Goal: Information Seeking & Learning: Understand process/instructions

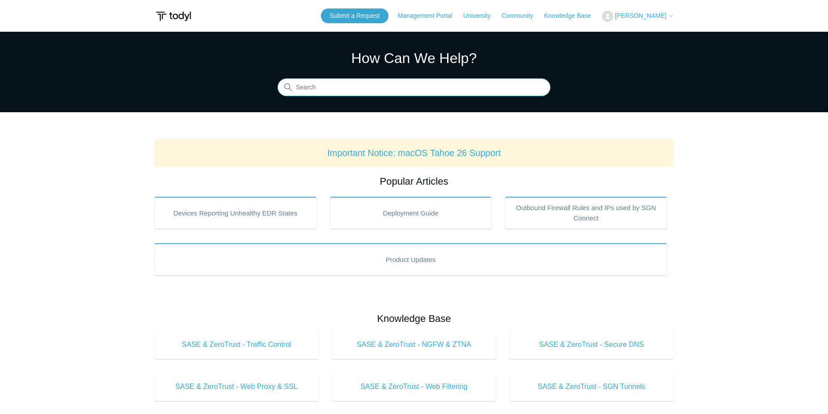
click at [349, 87] on input "Search" at bounding box center [413, 88] width 273 height 18
type input "threatlocker"
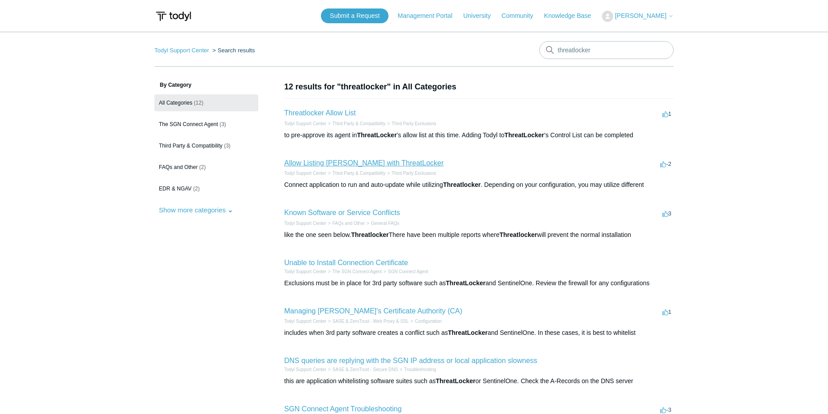
click at [335, 166] on link "Allow Listing [PERSON_NAME] with ThreatLocker" at bounding box center [363, 163] width 159 height 8
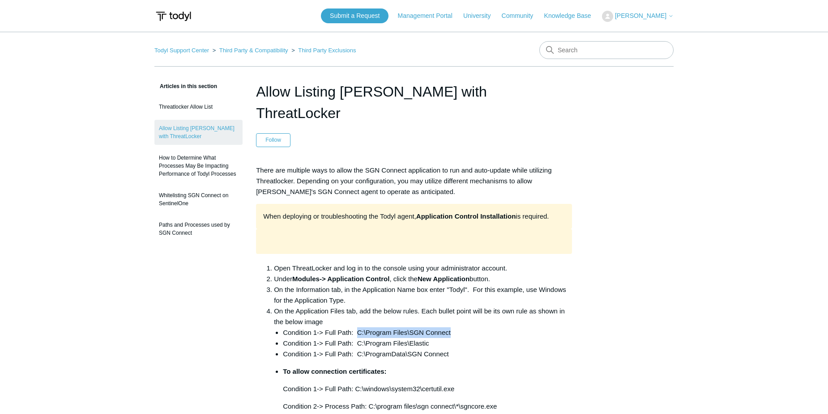
drag, startPoint x: 356, startPoint y: 311, endPoint x: 452, endPoint y: 313, distance: 95.8
click at [452, 328] on li "Condition 1-> Full Path: C:\Program Files\SGN Connect" at bounding box center [427, 333] width 289 height 11
drag, startPoint x: 452, startPoint y: 313, endPoint x: 421, endPoint y: 312, distance: 30.9
copy li "C:\Program Files\SGN Connect"
drag, startPoint x: 357, startPoint y: 320, endPoint x: 428, endPoint y: 324, distance: 71.7
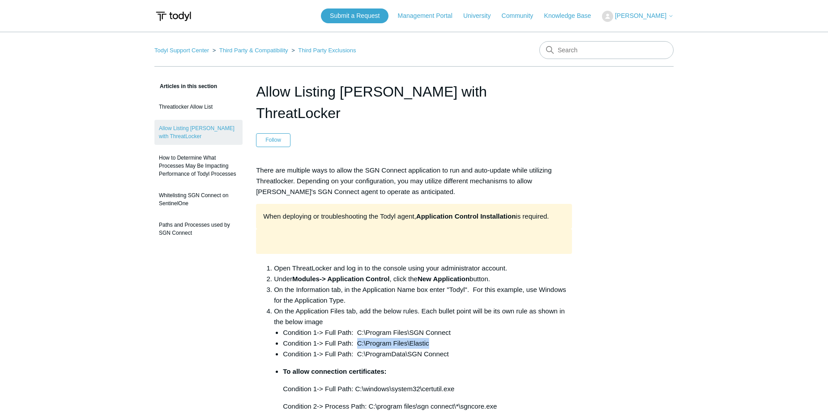
click at [428, 338] on li "Condition 1-> Full Path: C:\Program Files\Elastic" at bounding box center [427, 343] width 289 height 11
drag, startPoint x: 428, startPoint y: 324, endPoint x: 415, endPoint y: 323, distance: 13.5
copy li "C:\Program Files\Elastic"
drag, startPoint x: 358, startPoint y: 333, endPoint x: 445, endPoint y: 338, distance: 87.4
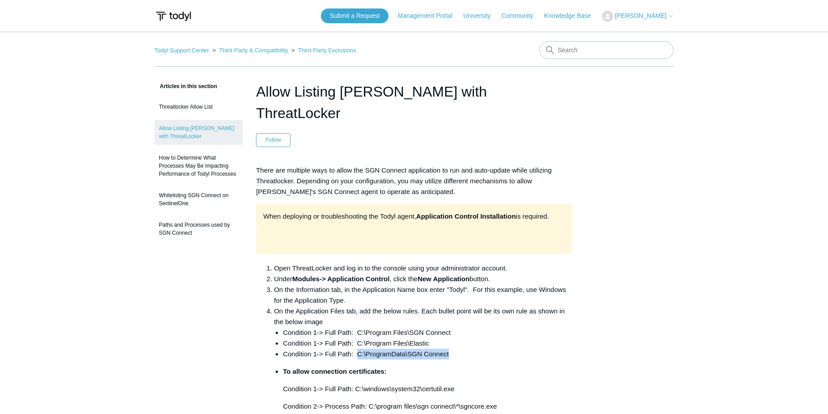
drag, startPoint x: 445, startPoint y: 338, endPoint x: 433, endPoint y: 331, distance: 14.3
copy li "C:\ProgramData\SGN Connect"
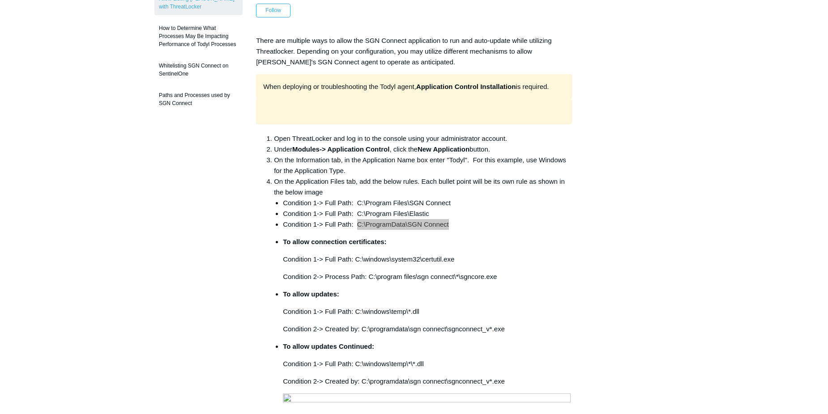
scroll to position [134, 0]
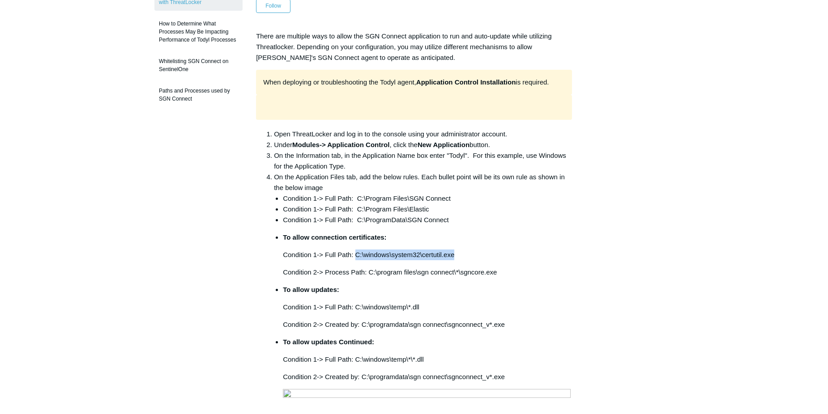
drag, startPoint x: 355, startPoint y: 231, endPoint x: 458, endPoint y: 235, distance: 102.6
click at [458, 250] on p "Condition 1-> Full Path: C:\windows\system32\certutil.exe" at bounding box center [427, 255] width 289 height 11
drag, startPoint x: 458, startPoint y: 235, endPoint x: 425, endPoint y: 232, distance: 32.4
copy p "C:\windows\system32\certutil.exe"
drag, startPoint x: 370, startPoint y: 251, endPoint x: 496, endPoint y: 250, distance: 126.6
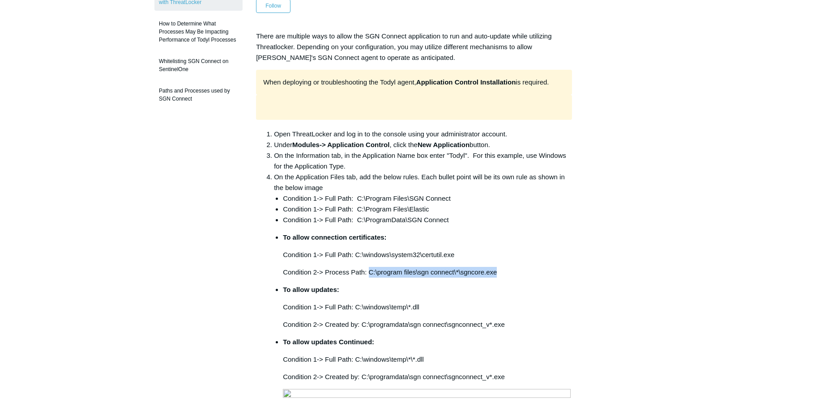
click at [496, 267] on p "Condition 2-> Process Path: C:\program files\sgn connect\*\sgncore.exe" at bounding box center [427, 272] width 289 height 11
drag, startPoint x: 496, startPoint y: 250, endPoint x: 466, endPoint y: 252, distance: 30.1
copy p "C:\program files\sgn connect\*\sgncore.exe"
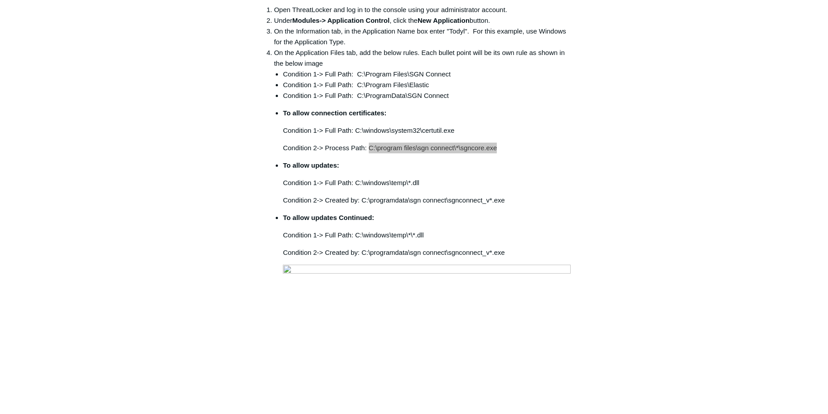
scroll to position [268, 0]
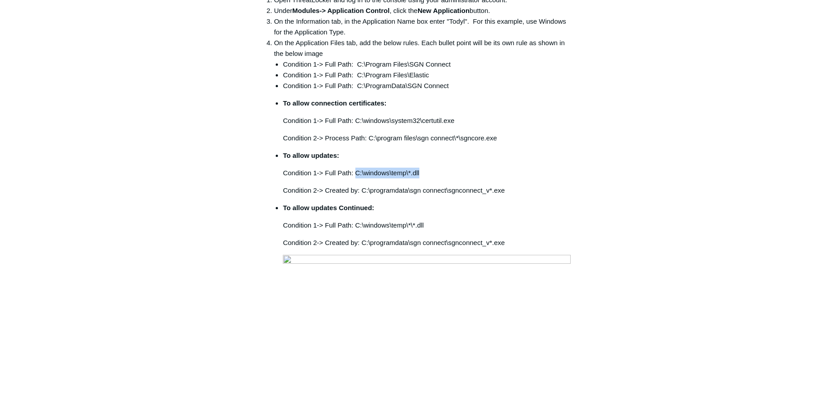
drag, startPoint x: 356, startPoint y: 151, endPoint x: 431, endPoint y: 150, distance: 74.7
click at [431, 168] on p "Condition 1-> Full Path: C:\windows\temp\*.dll" at bounding box center [427, 173] width 289 height 11
drag, startPoint x: 431, startPoint y: 150, endPoint x: 394, endPoint y: 150, distance: 36.7
copy p "C:\windows\temp\*.dll"
drag, startPoint x: 362, startPoint y: 222, endPoint x: 506, endPoint y: 220, distance: 145.0
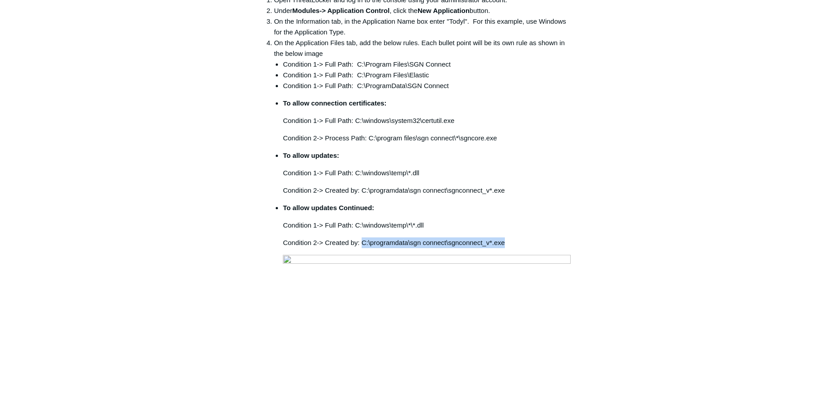
click at [506, 238] on p "Condition 2-> Created by: C:\programdata\sgn connect\sgnconnect_v*.exe" at bounding box center [427, 243] width 289 height 11
drag, startPoint x: 506, startPoint y: 220, endPoint x: 442, endPoint y: 221, distance: 64.0
copy p "C:\programdata\sgn connect\sgnconnect_v*.exe"
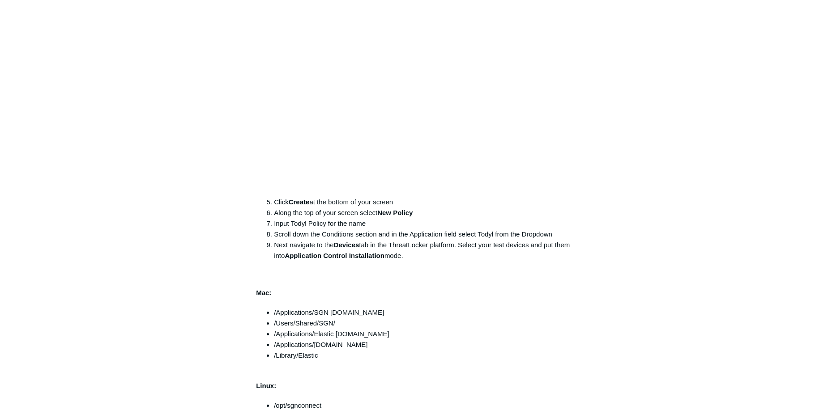
scroll to position [582, 0]
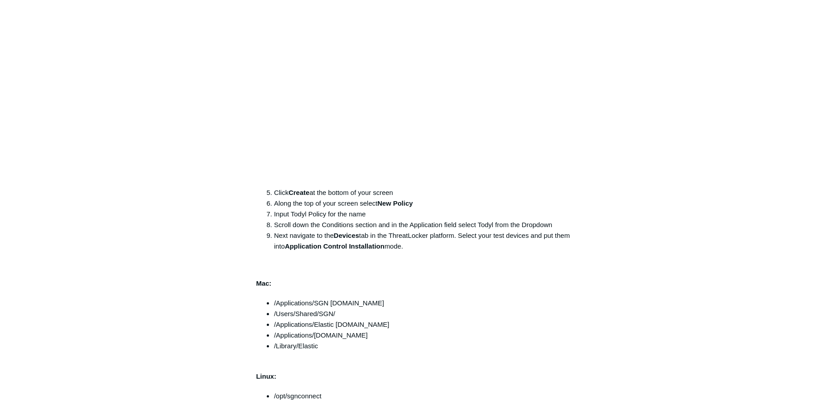
click at [162, 171] on aside "Articles in this section Threatlocker Allow List Allow Listing Todyl with Threa…" at bounding box center [198, 230] width 88 height 1463
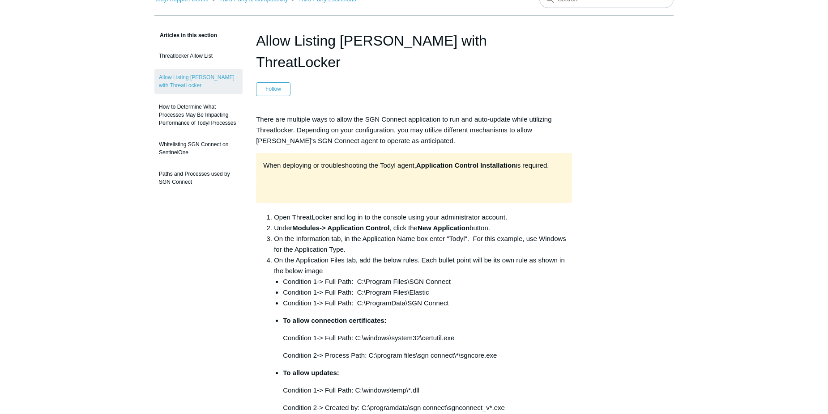
scroll to position [0, 0]
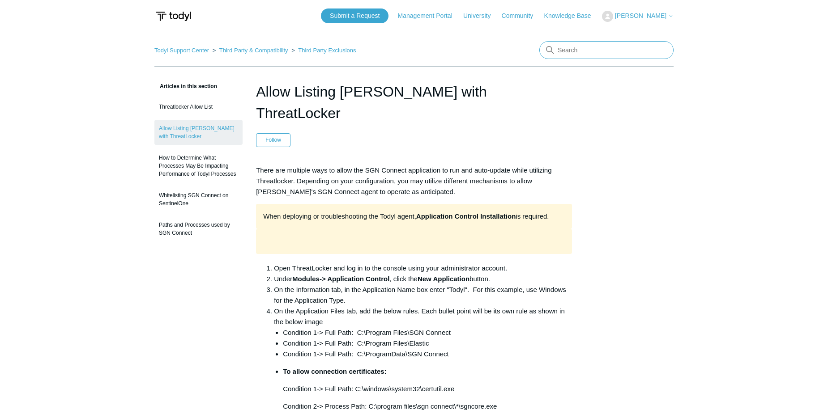
click at [575, 48] on input "Search" at bounding box center [606, 50] width 134 height 18
type input "datto rmm"
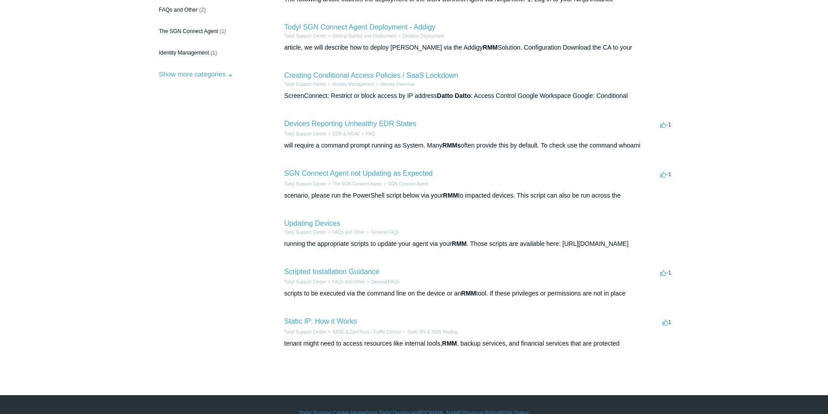
scroll to position [162, 0]
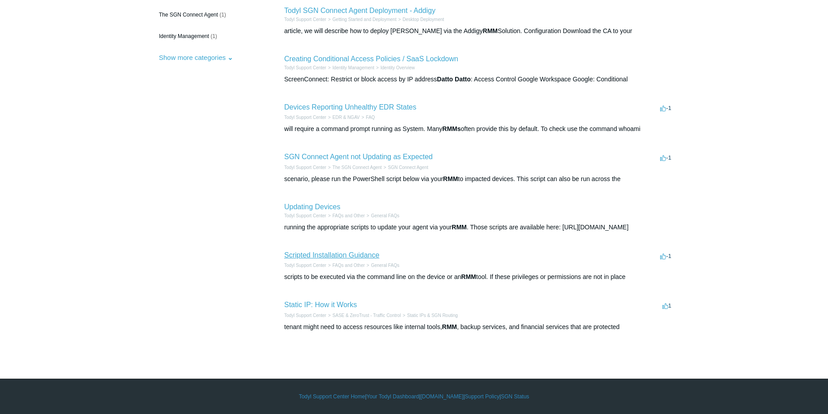
click at [355, 256] on link "Scripted Installation Guidance" at bounding box center [331, 255] width 95 height 8
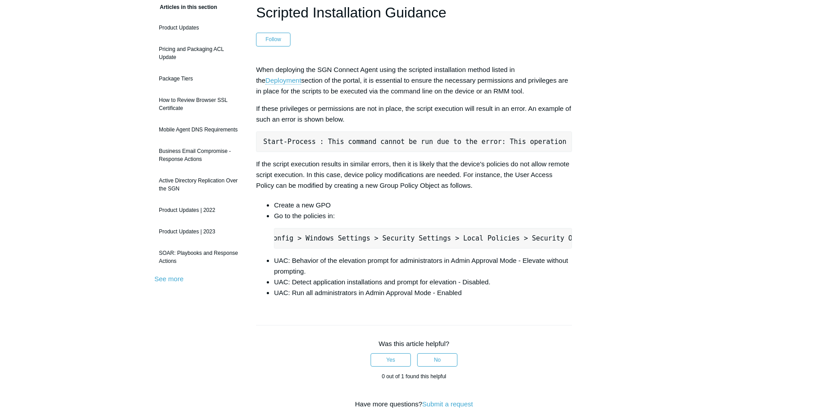
scroll to position [45, 0]
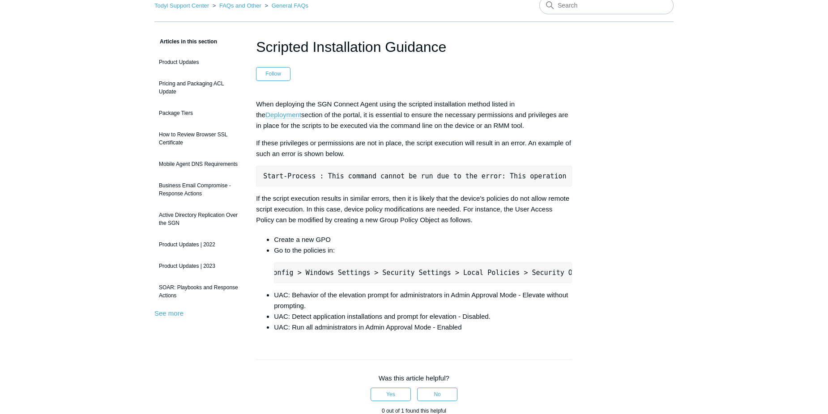
click at [301, 111] on link "Deployment" at bounding box center [283, 115] width 36 height 8
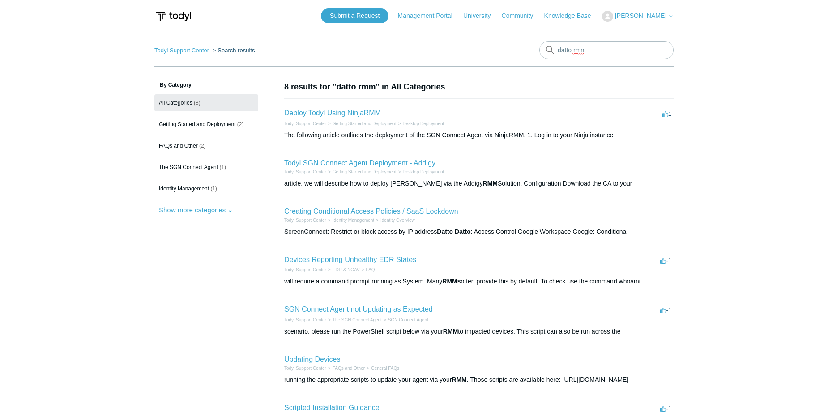
click at [346, 115] on link "Deploy Todyl Using NinjaRMM" at bounding box center [332, 113] width 97 height 8
